Goal: Navigation & Orientation: Find specific page/section

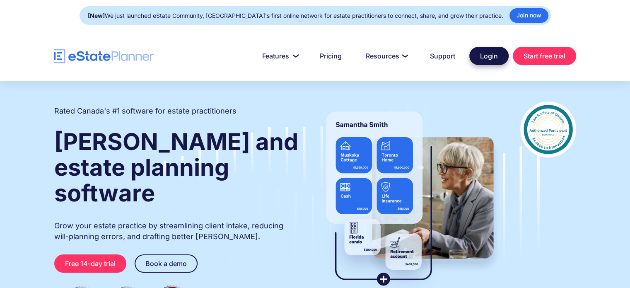
click at [490, 52] on link "Login" at bounding box center [488, 56] width 39 height 18
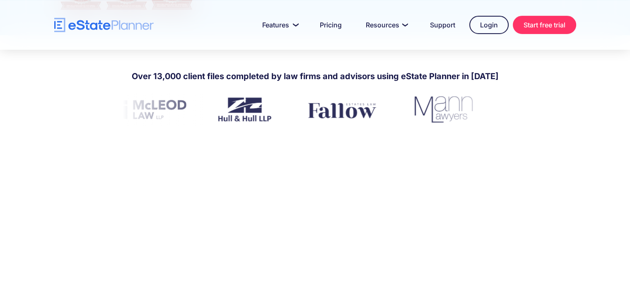
scroll to position [248, 0]
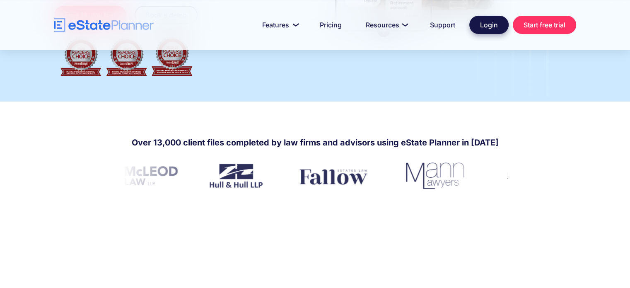
click at [497, 22] on link "Login" at bounding box center [488, 25] width 39 height 18
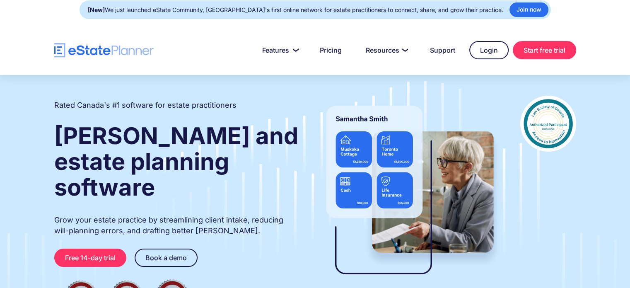
scroll to position [0, 0]
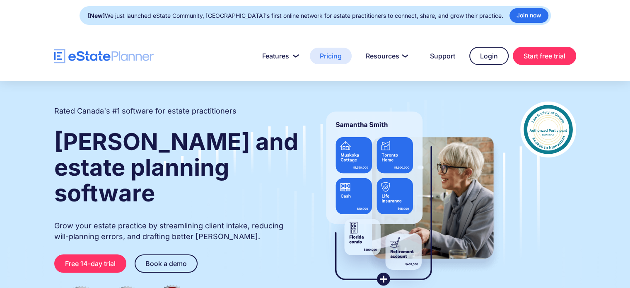
click at [331, 54] on link "Pricing" at bounding box center [331, 56] width 42 height 17
